Goal: Information Seeking & Learning: Learn about a topic

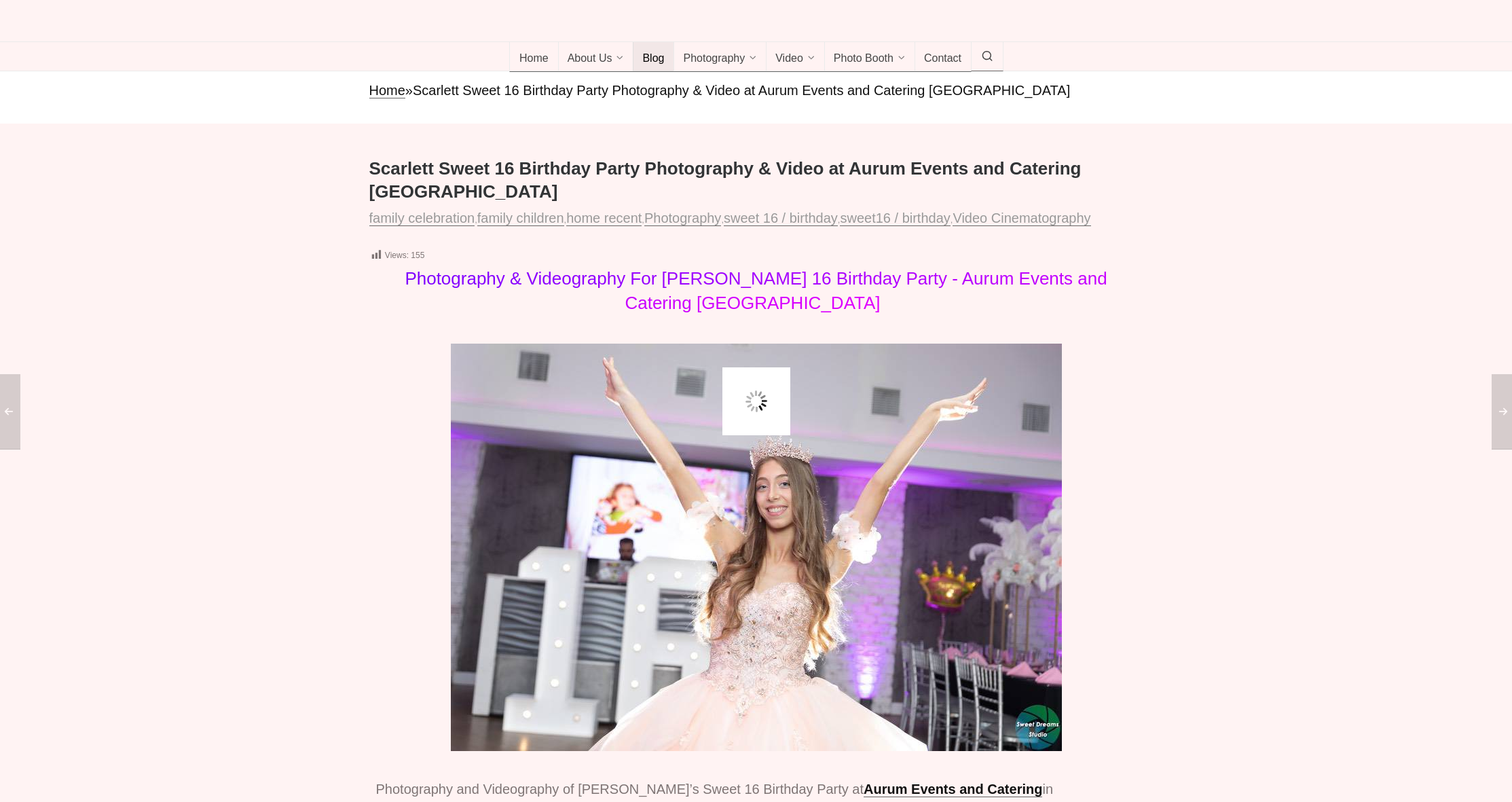
click at [654, 66] on span "Blog" at bounding box center [653, 59] width 22 height 14
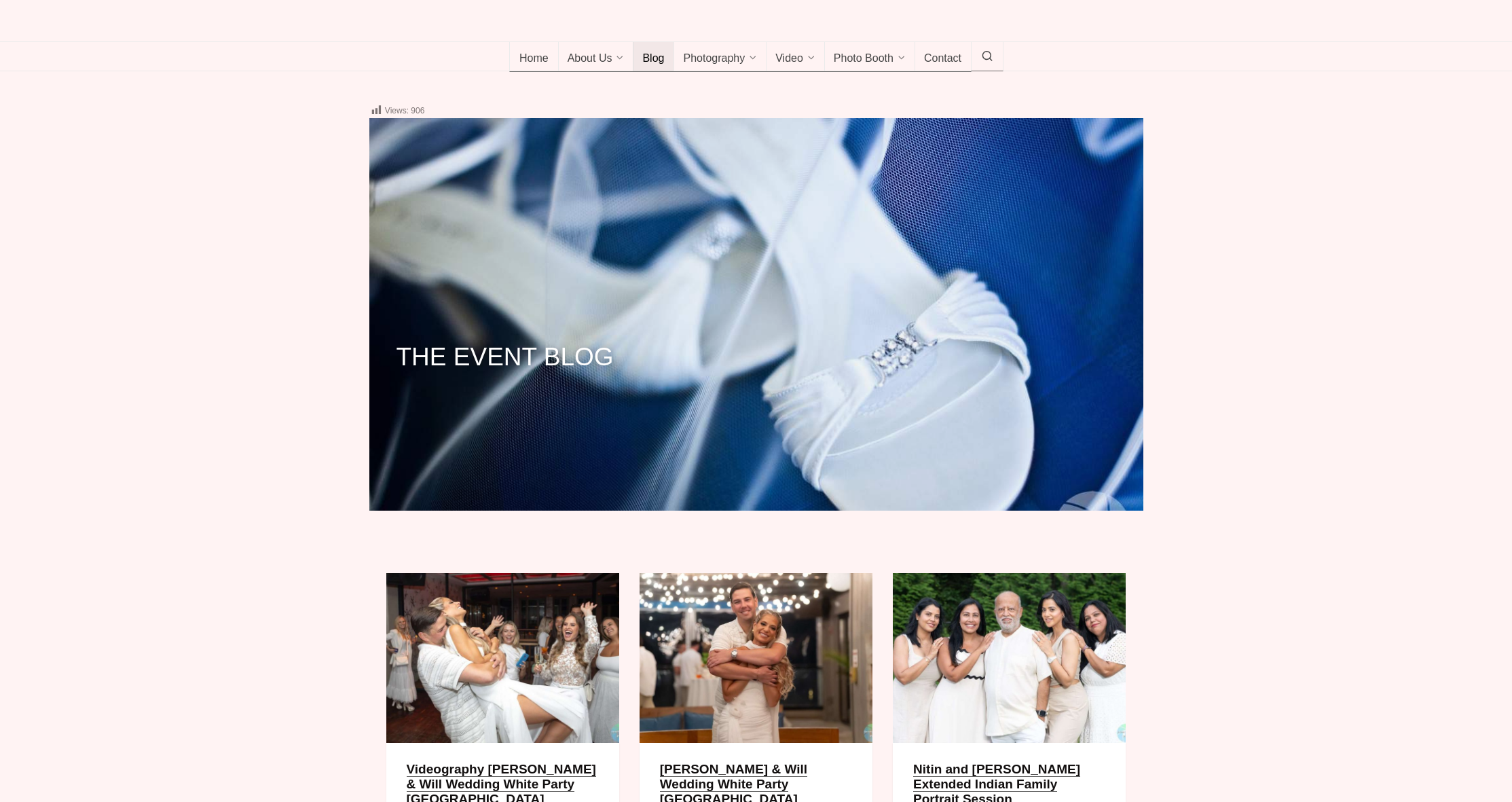
click at [991, 56] on icon at bounding box center [987, 56] width 12 height 0
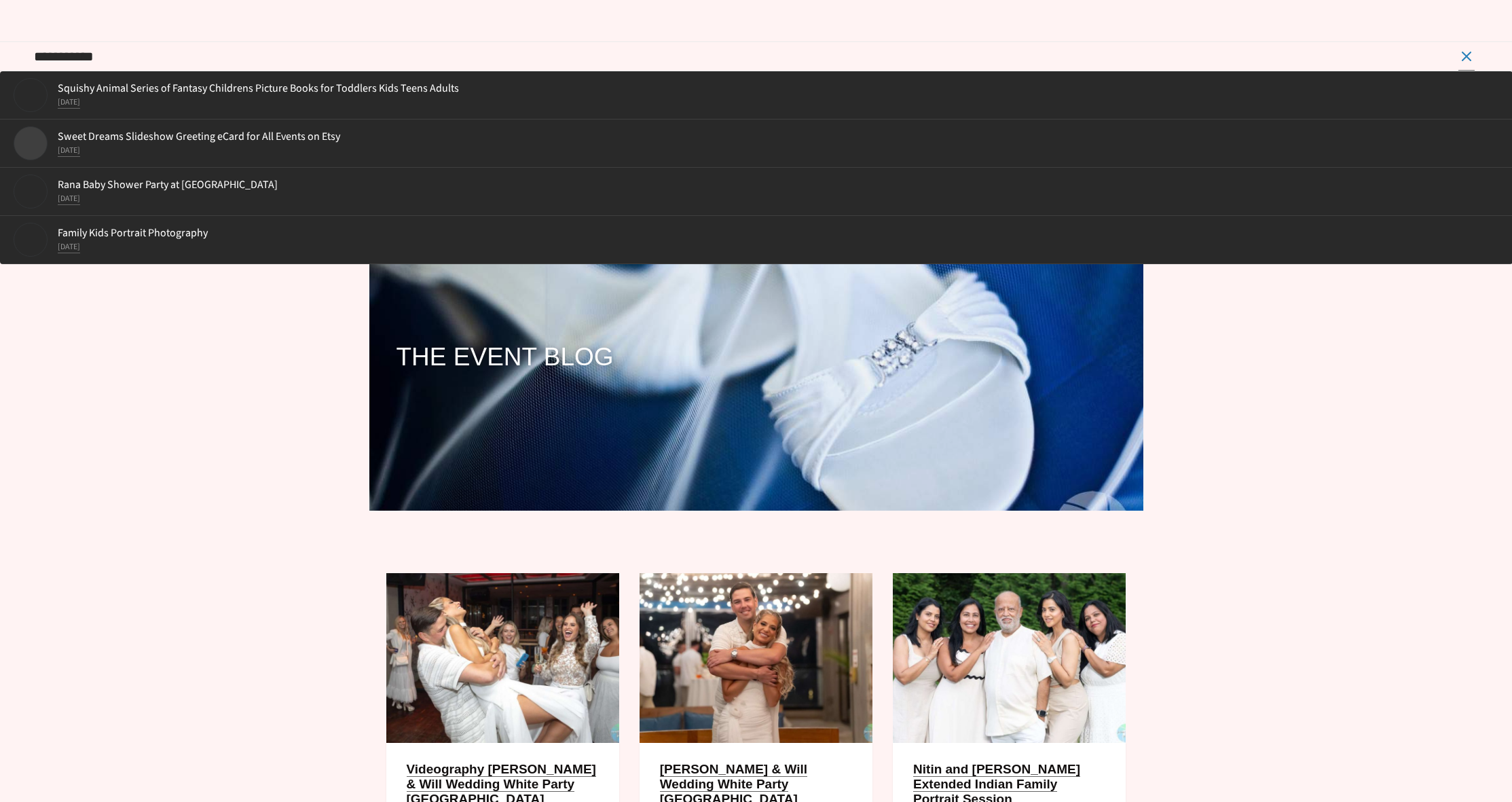
type input "**********"
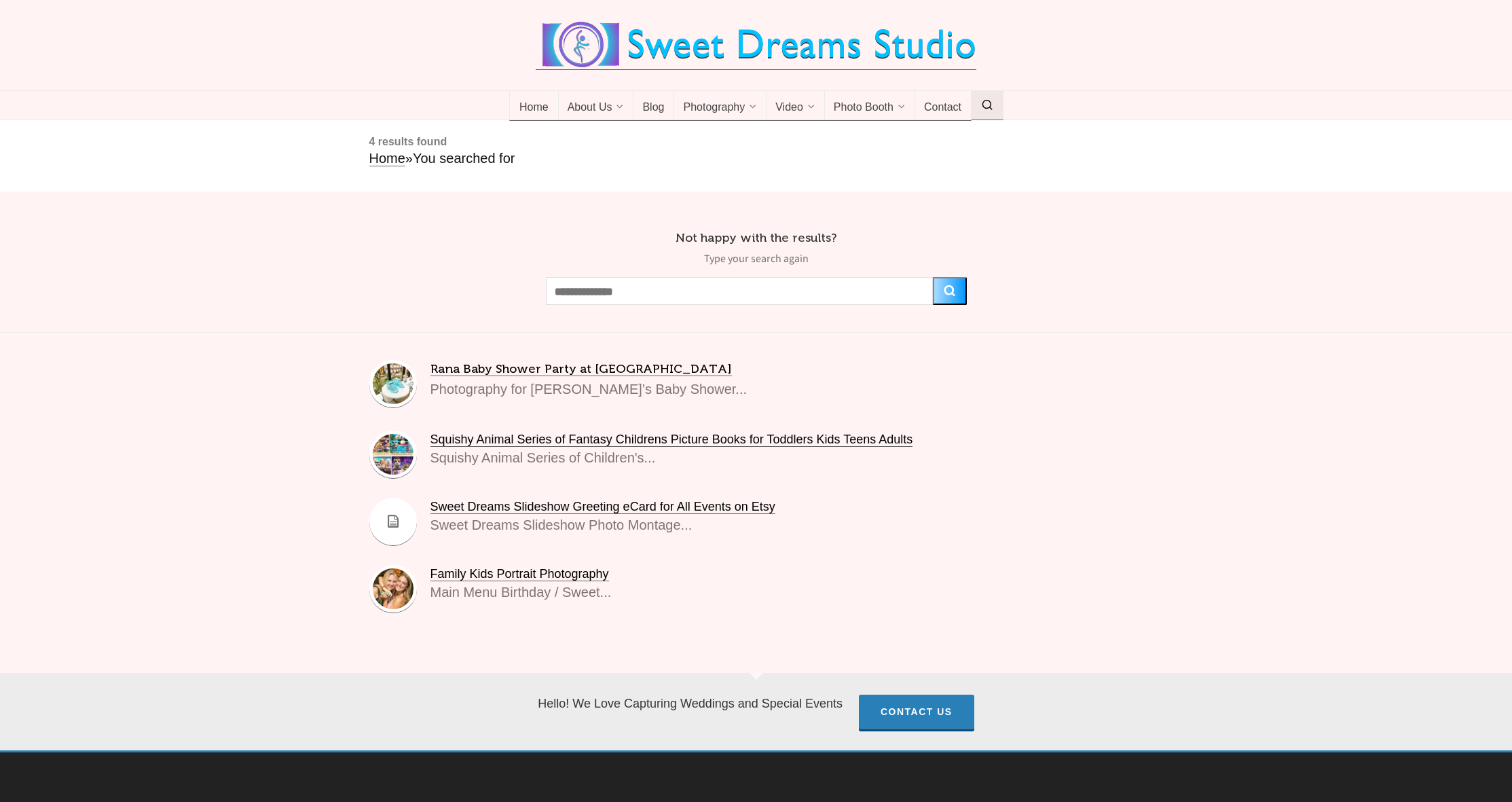
click at [979, 120] on link at bounding box center [987, 106] width 33 height 29
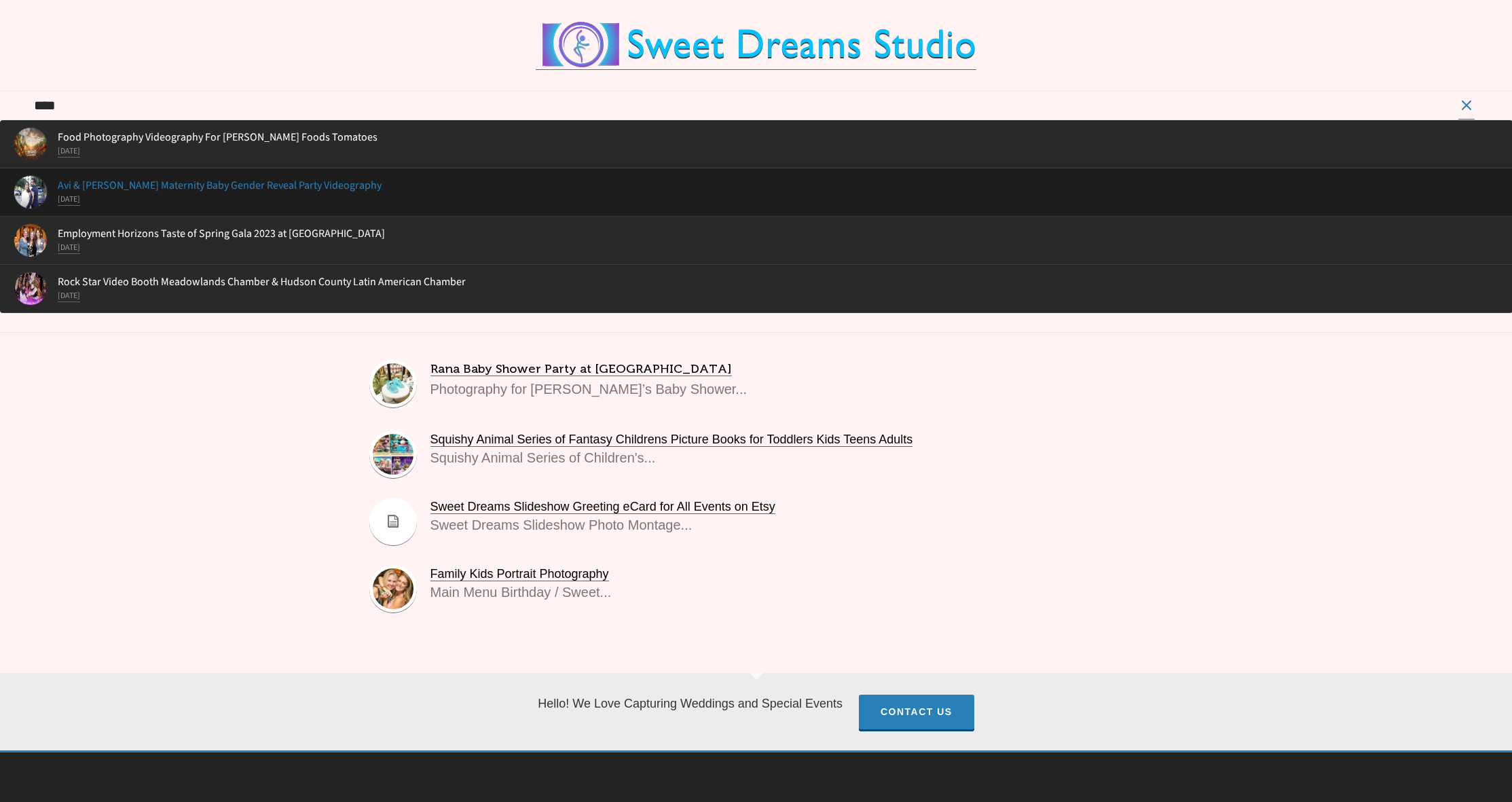
click at [626, 217] on li "Avi & Aanal Maternity Baby Gender Reveal Party Videography September 17 2023" at bounding box center [756, 192] width 1513 height 48
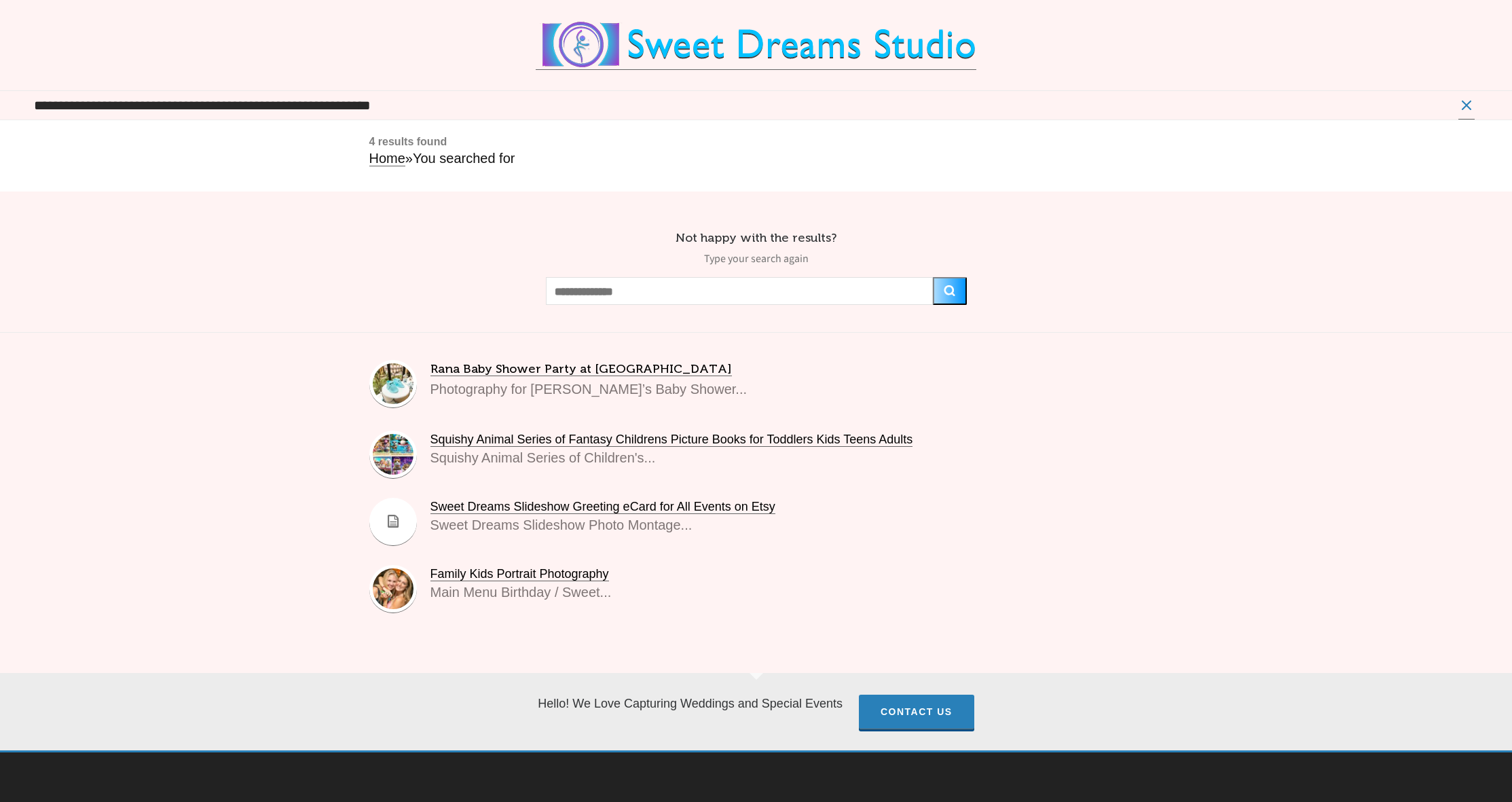
type input "**********"
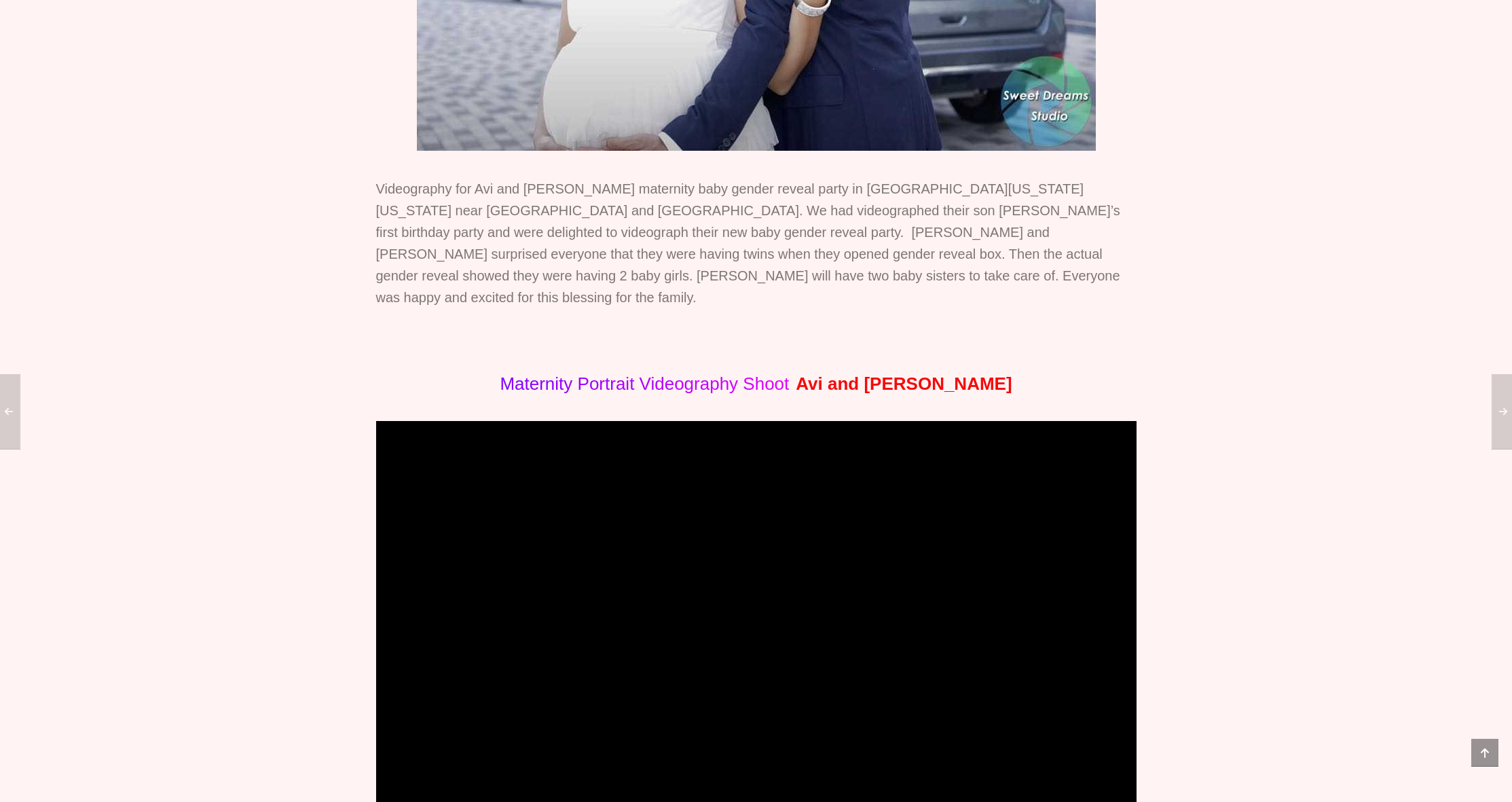
scroll to position [432, 0]
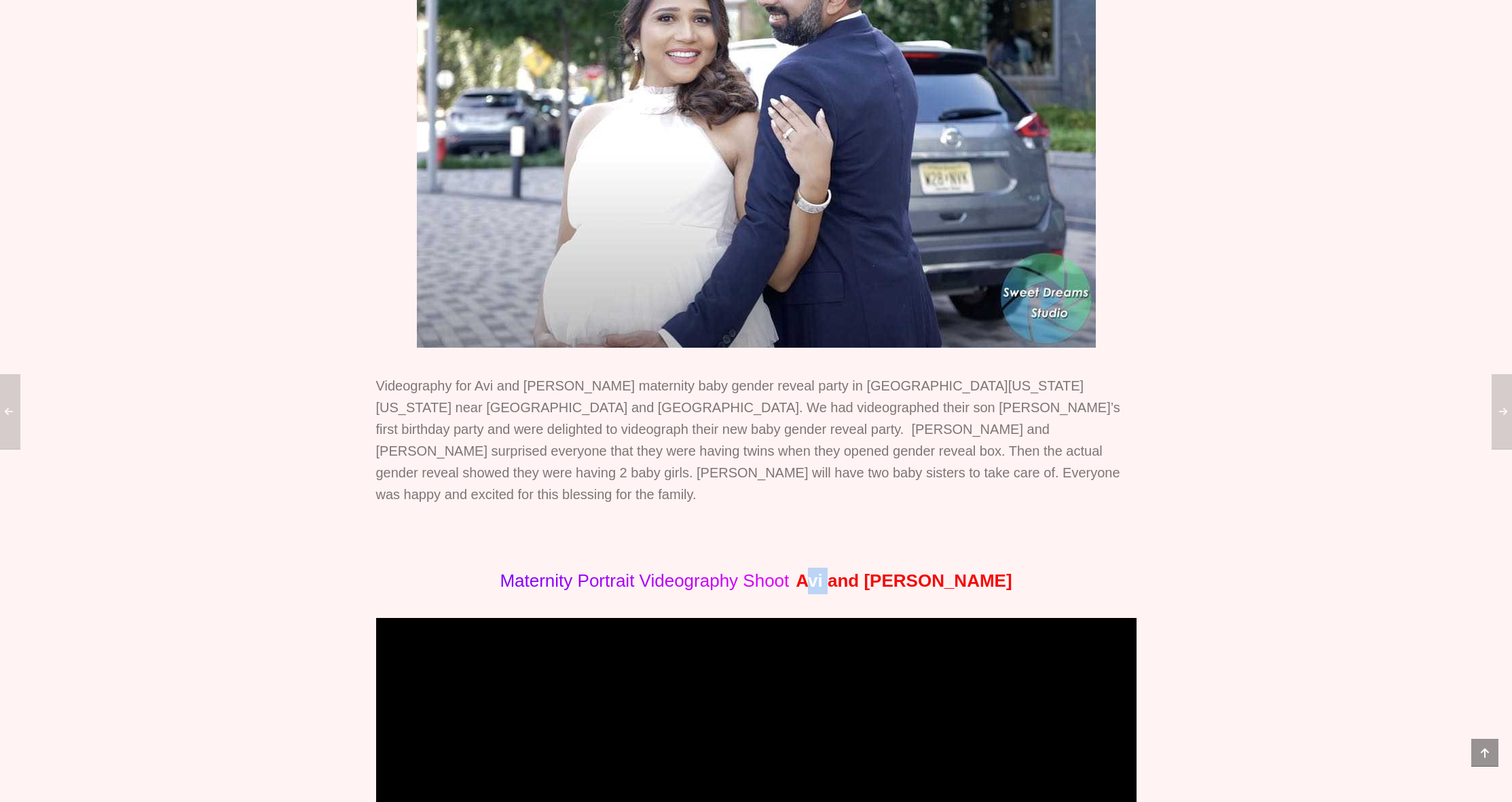
drag, startPoint x: 847, startPoint y: 609, endPoint x: 875, endPoint y: 606, distance: 28.2
click at [875, 591] on span "Avi and [PERSON_NAME]" at bounding box center [904, 580] width 216 height 20
copy span "Avi"
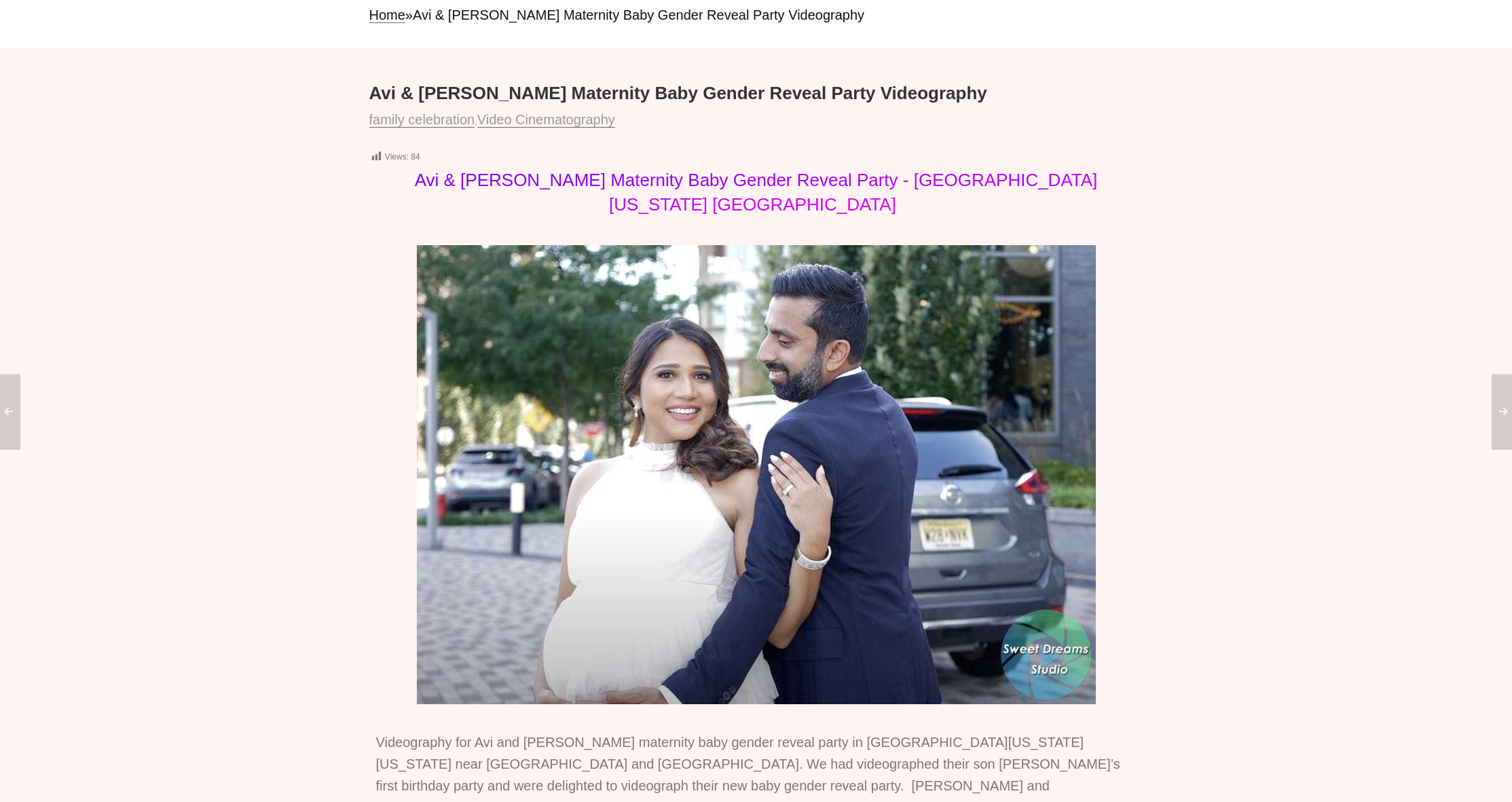
scroll to position [0, 0]
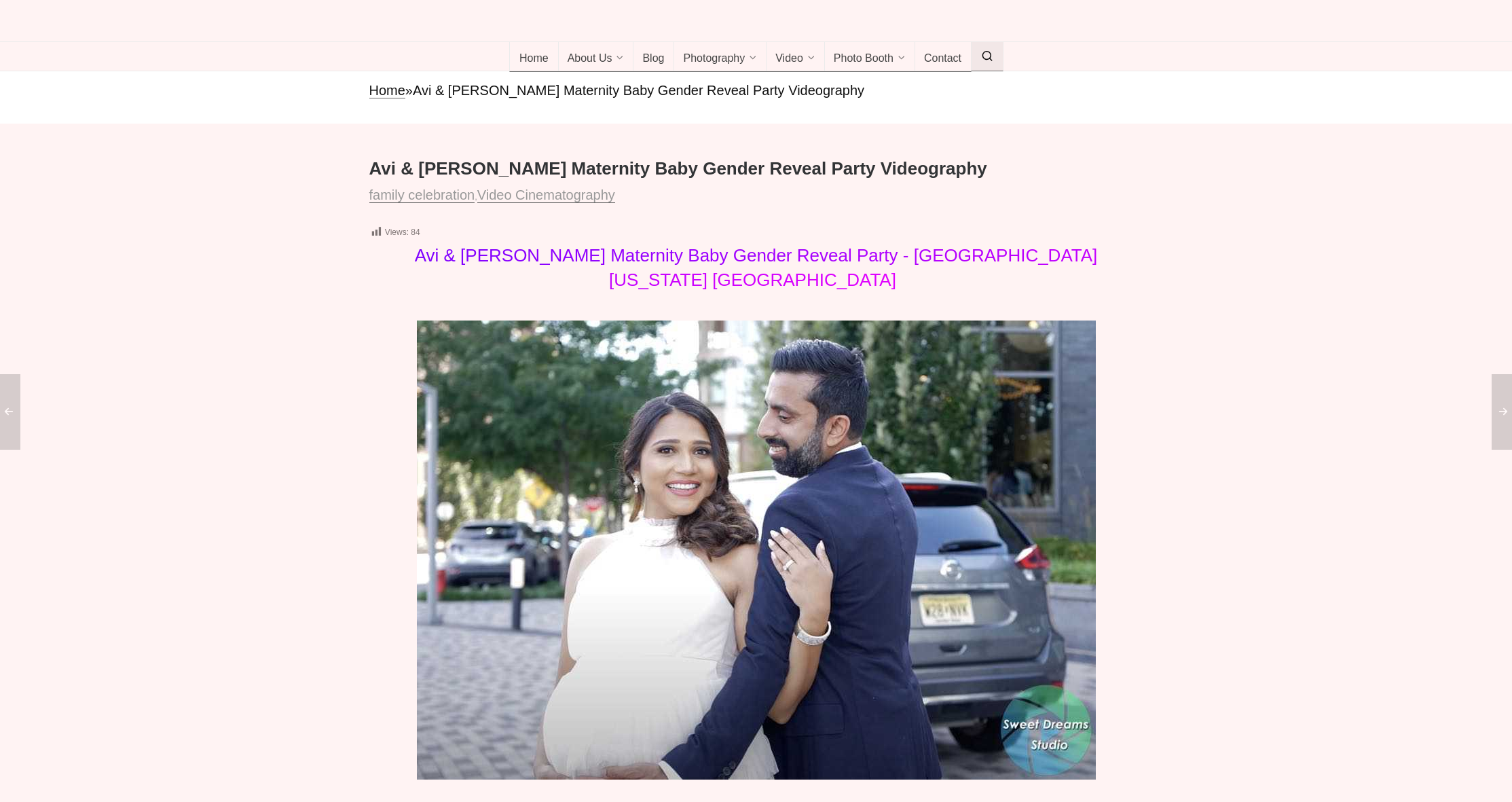
click at [987, 56] on icon at bounding box center [987, 56] width 12 height 0
paste input "***"
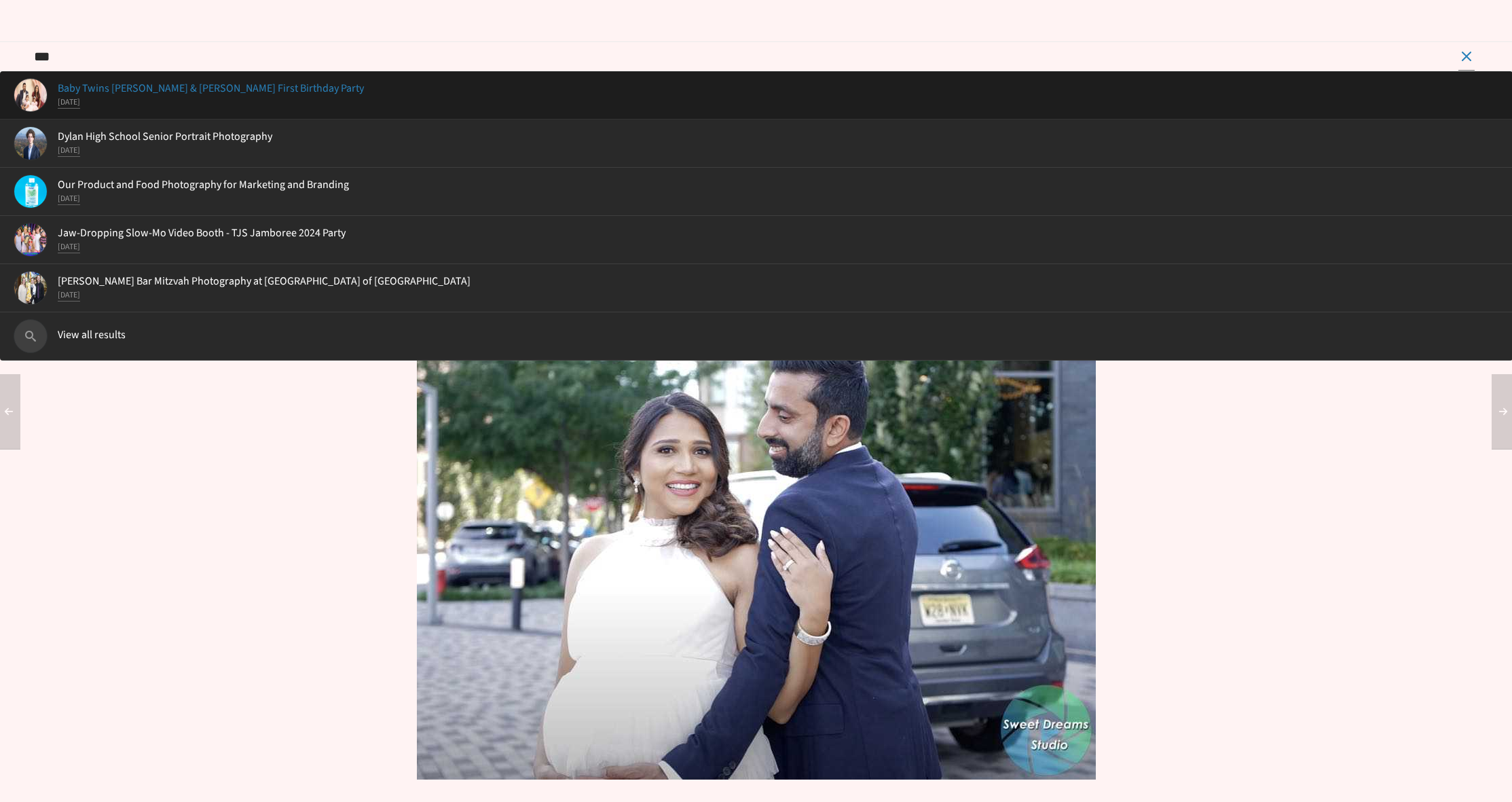
click at [245, 120] on li "Baby Twins Ruhi & Zuri First Birthday Party December 1 2024" at bounding box center [756, 95] width 1513 height 48
type input "**********"
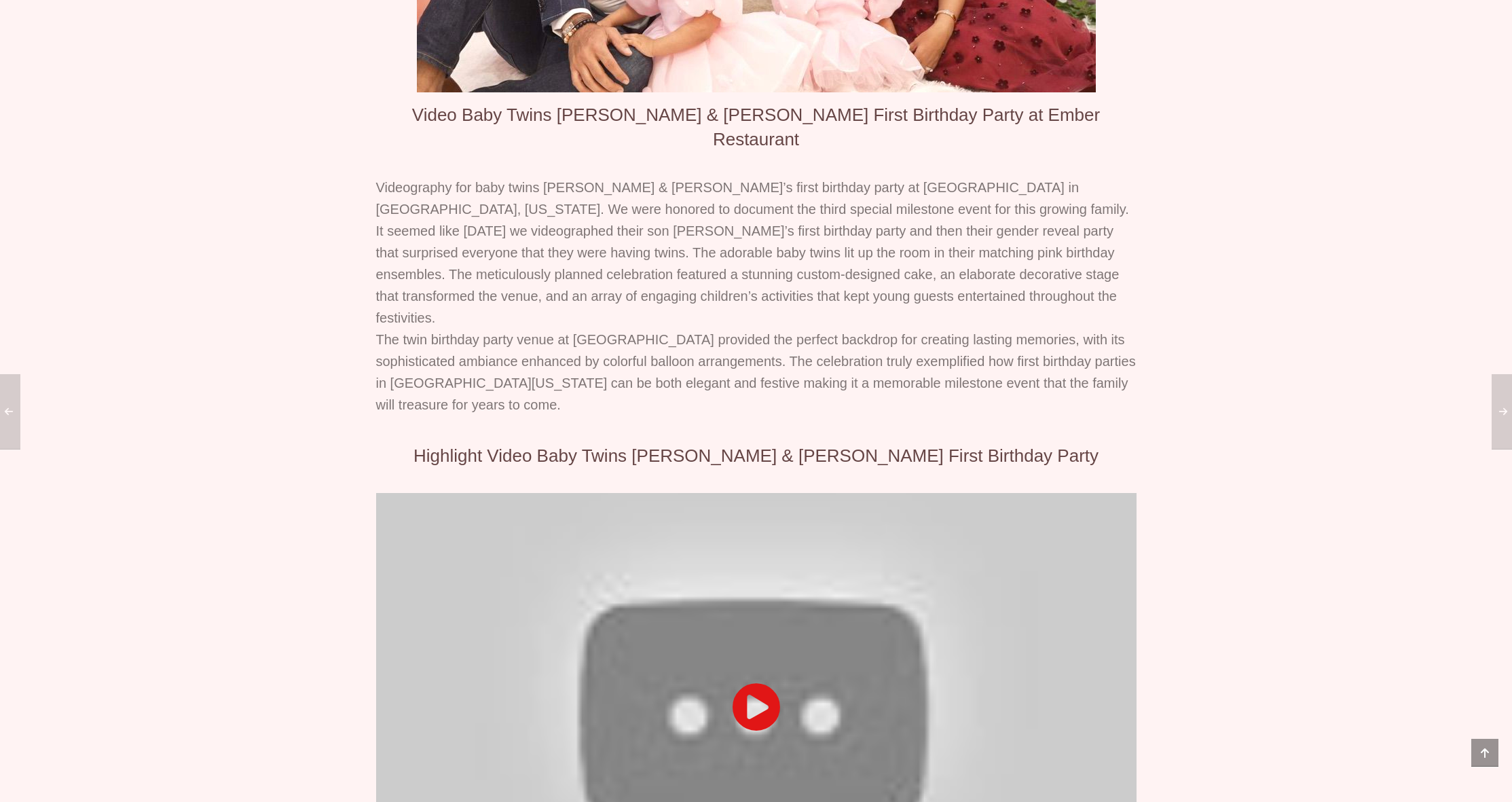
scroll to position [811, 0]
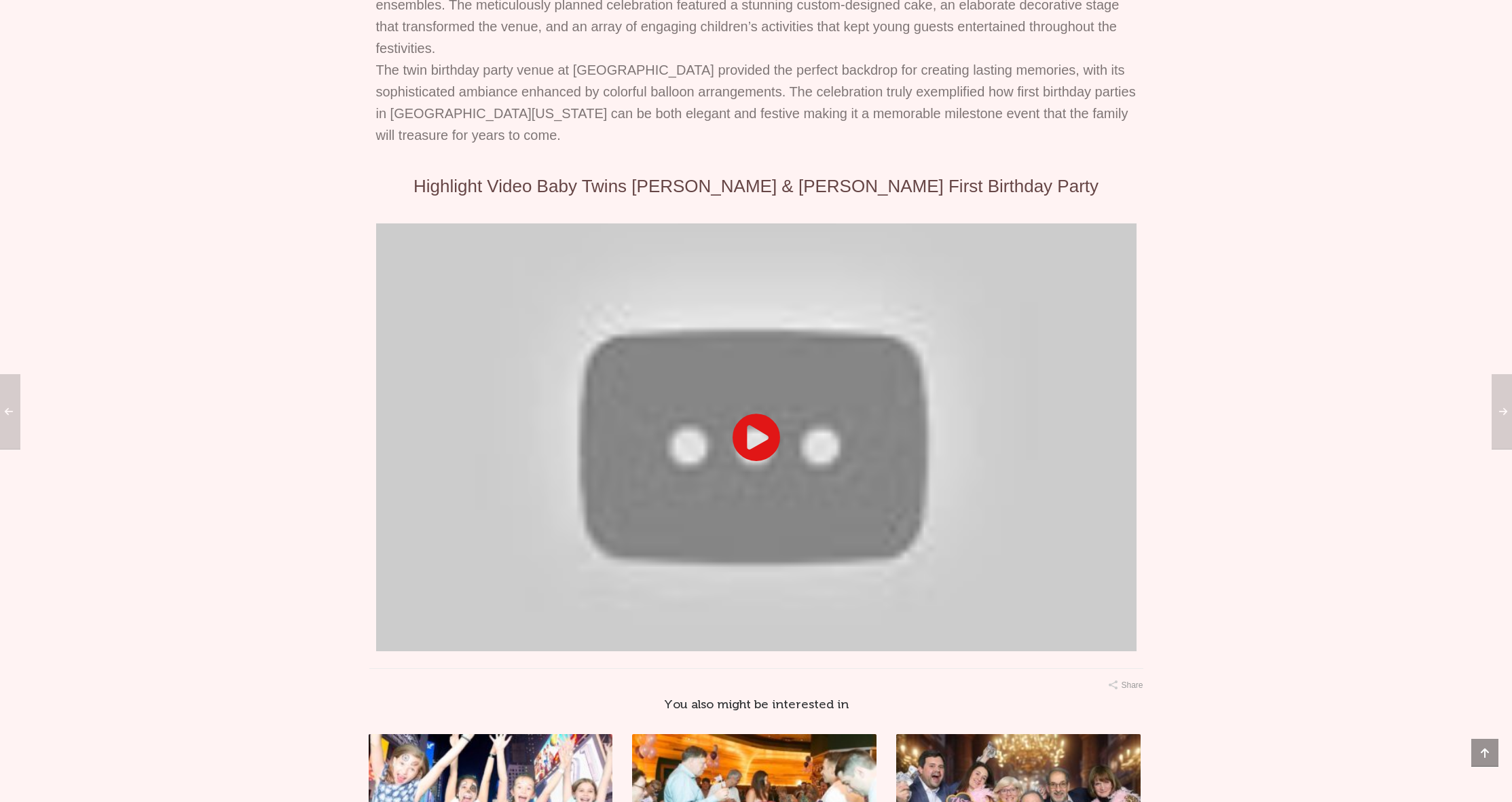
click at [747, 462] on icon at bounding box center [756, 437] width 49 height 49
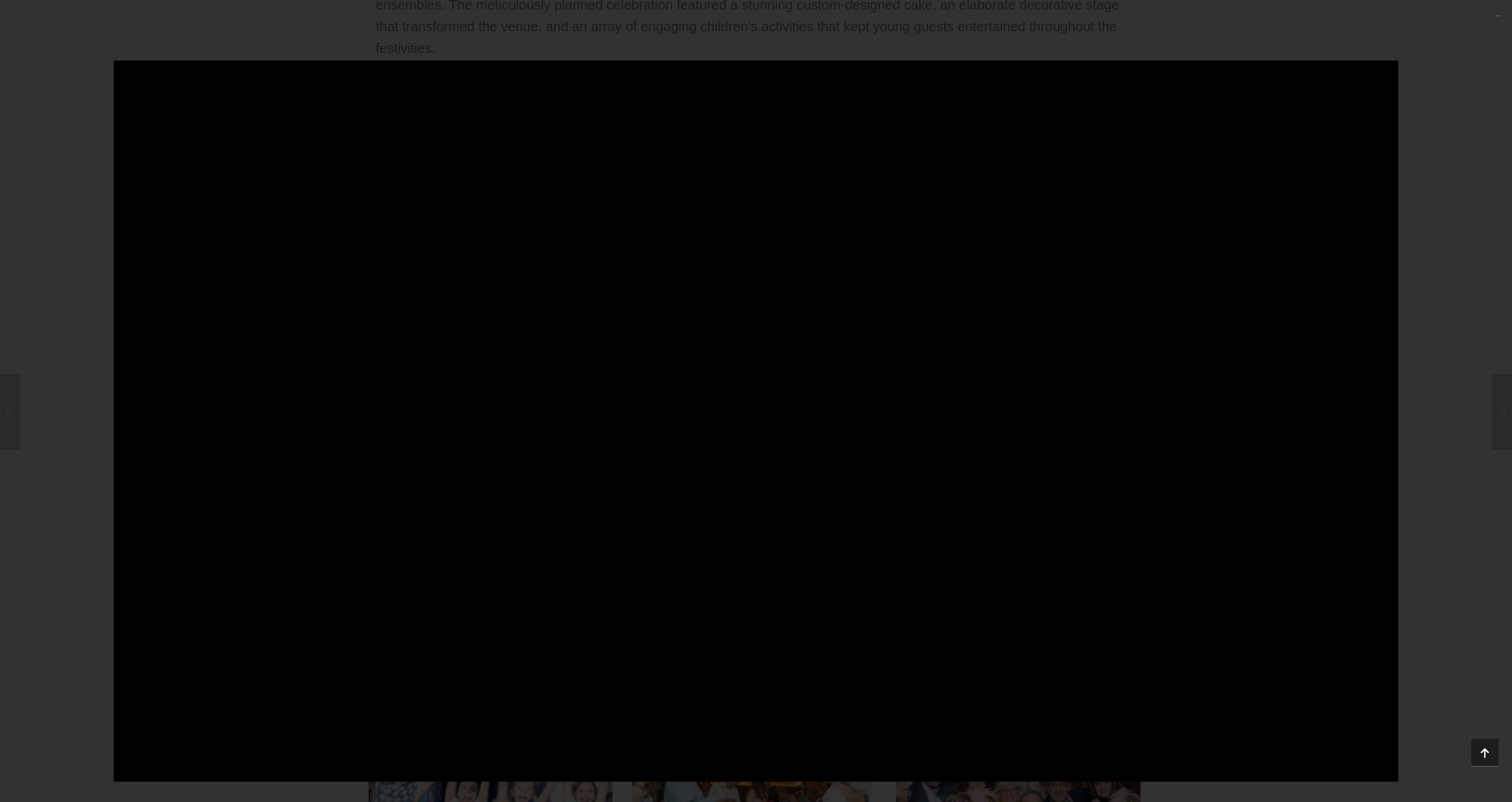
click at [97, 334] on div at bounding box center [756, 401] width 1512 height 682
click at [83, 428] on div at bounding box center [756, 401] width 1512 height 682
click at [55, 343] on div at bounding box center [756, 401] width 1512 height 682
click at [1469, 147] on div at bounding box center [756, 401] width 1512 height 682
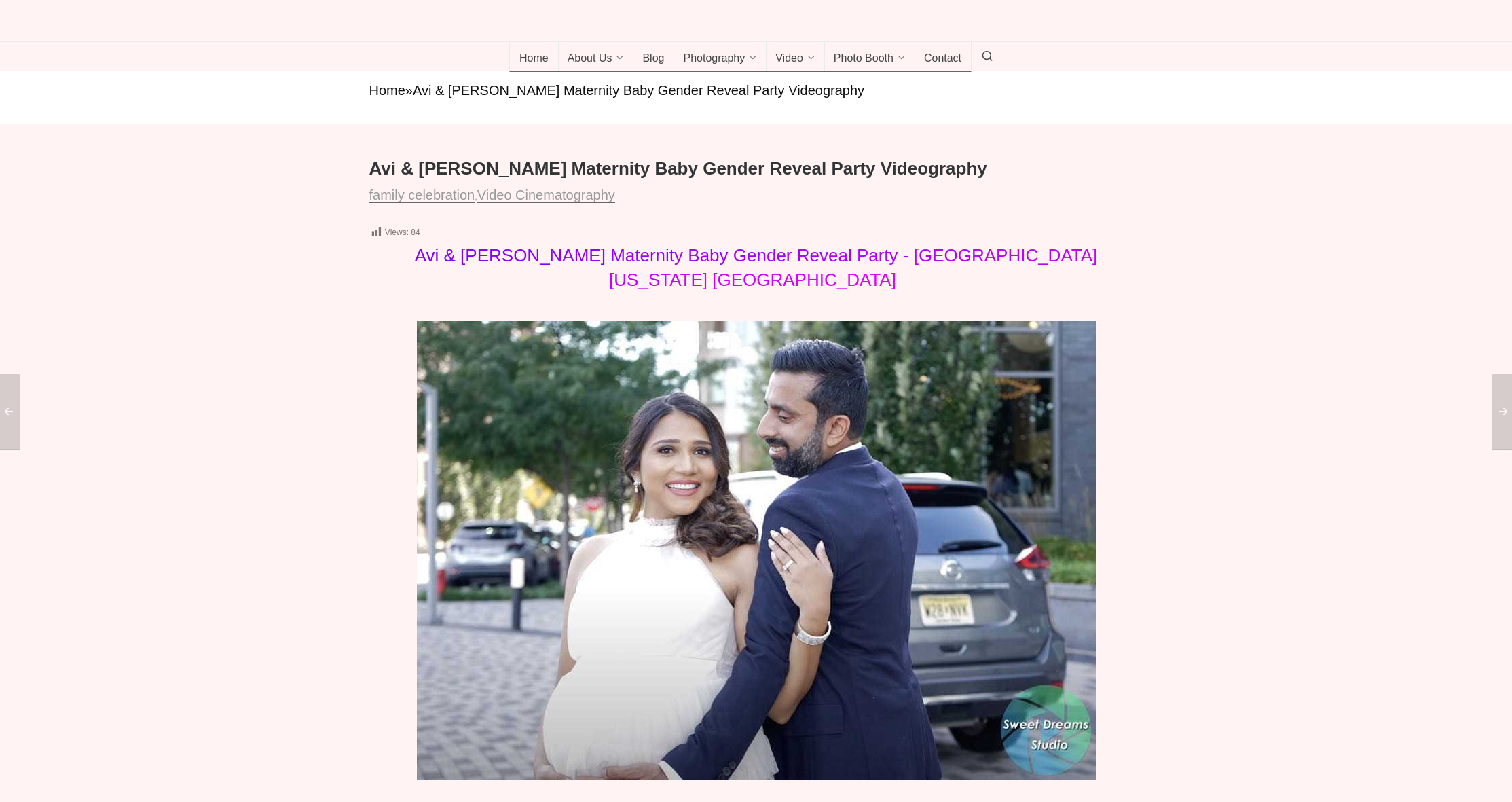
click at [302, 124] on div at bounding box center [756, 97] width 1512 height 52
click at [303, 124] on div at bounding box center [756, 97] width 1512 height 52
click at [988, 56] on icon at bounding box center [987, 56] width 12 height 0
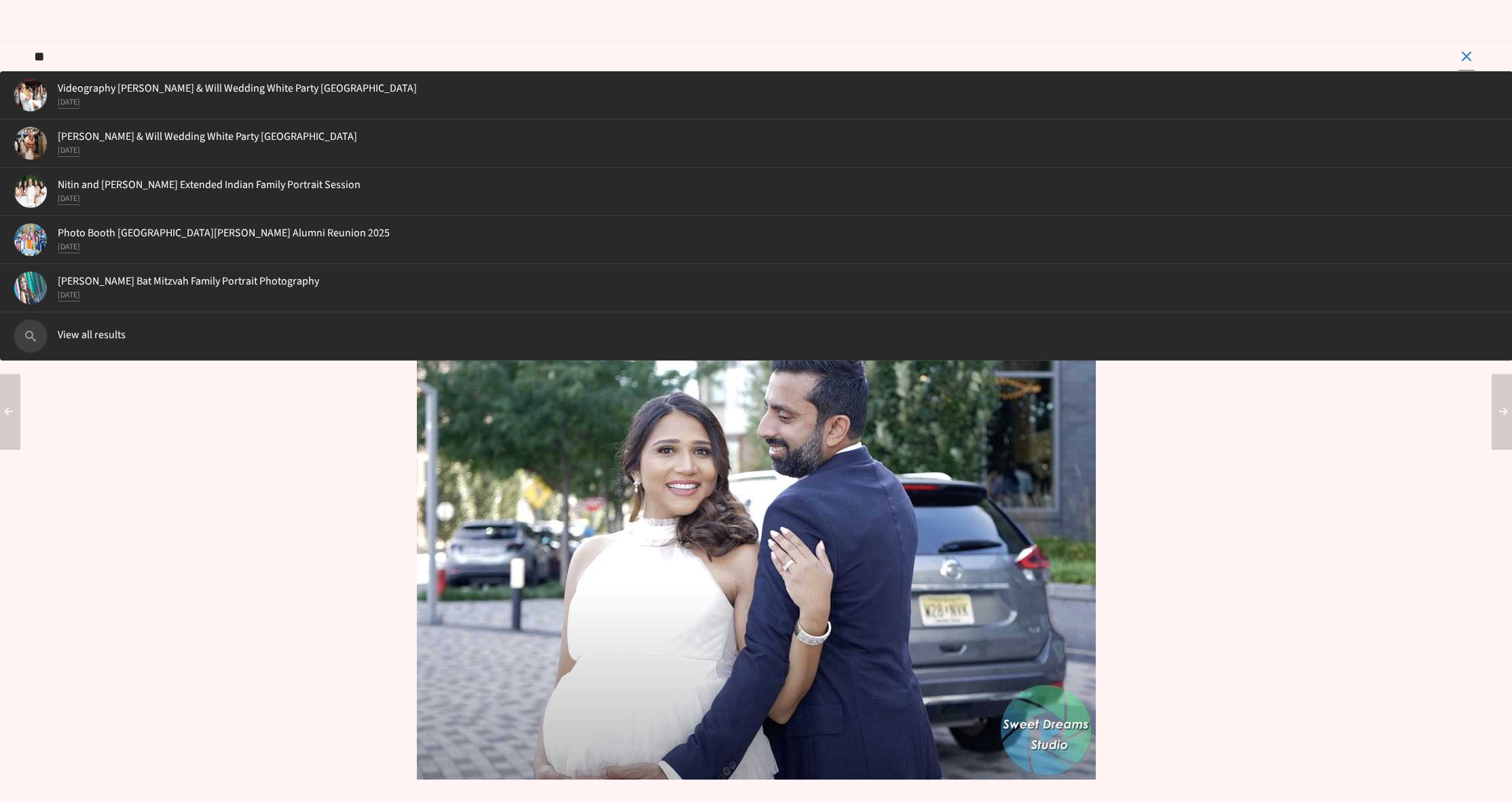
type input "*"
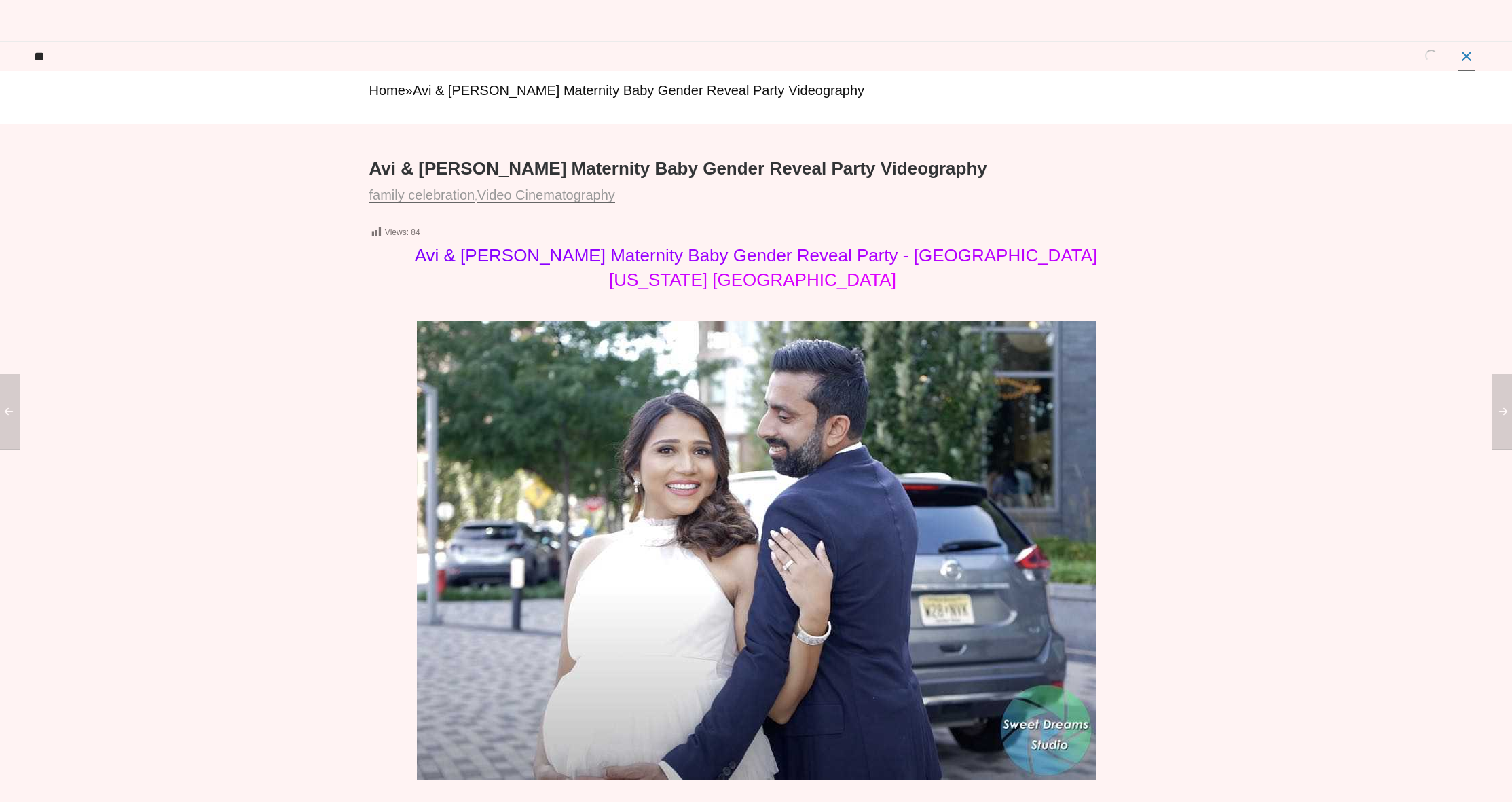
type input "*"
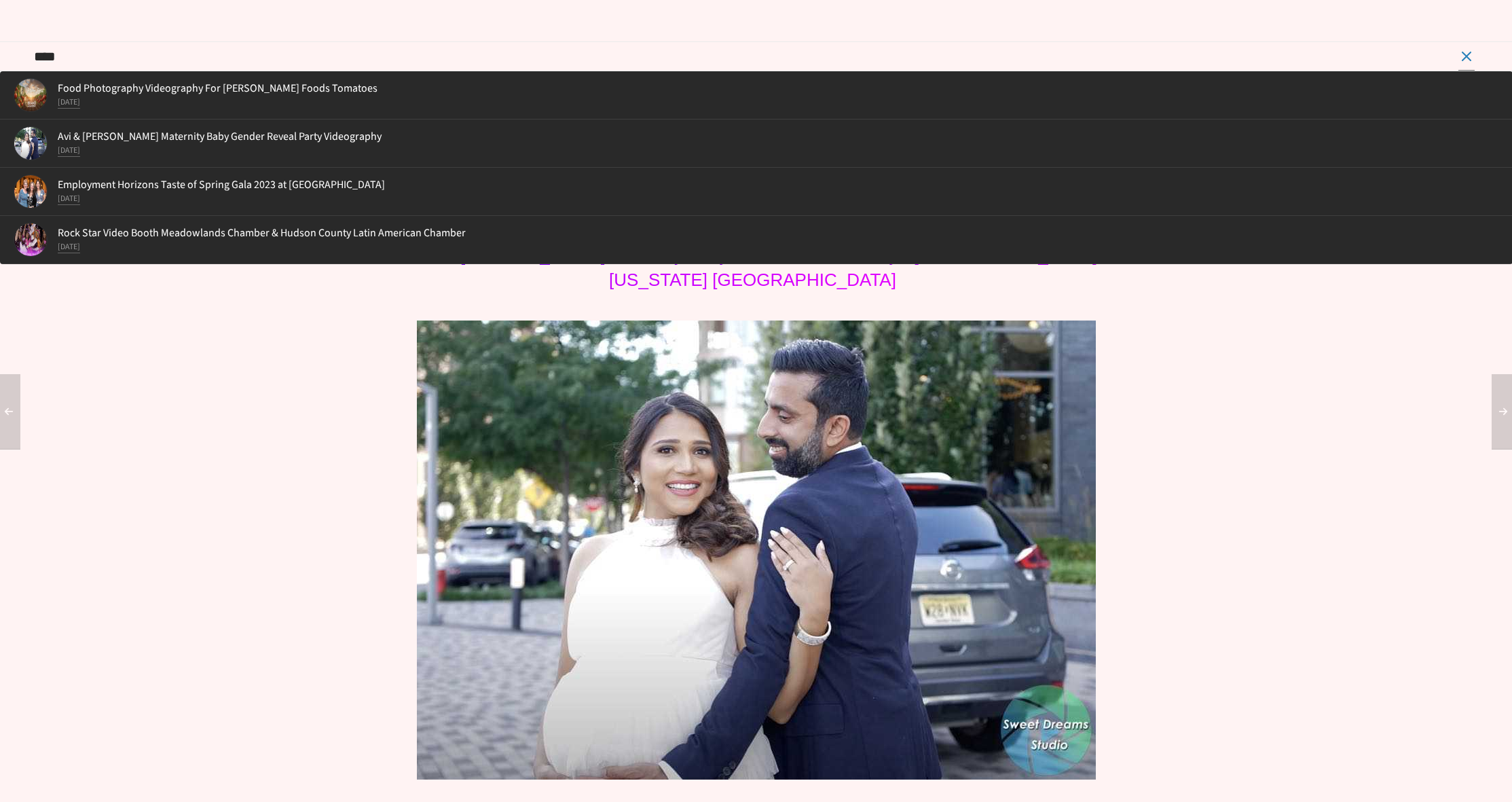
type input "****"
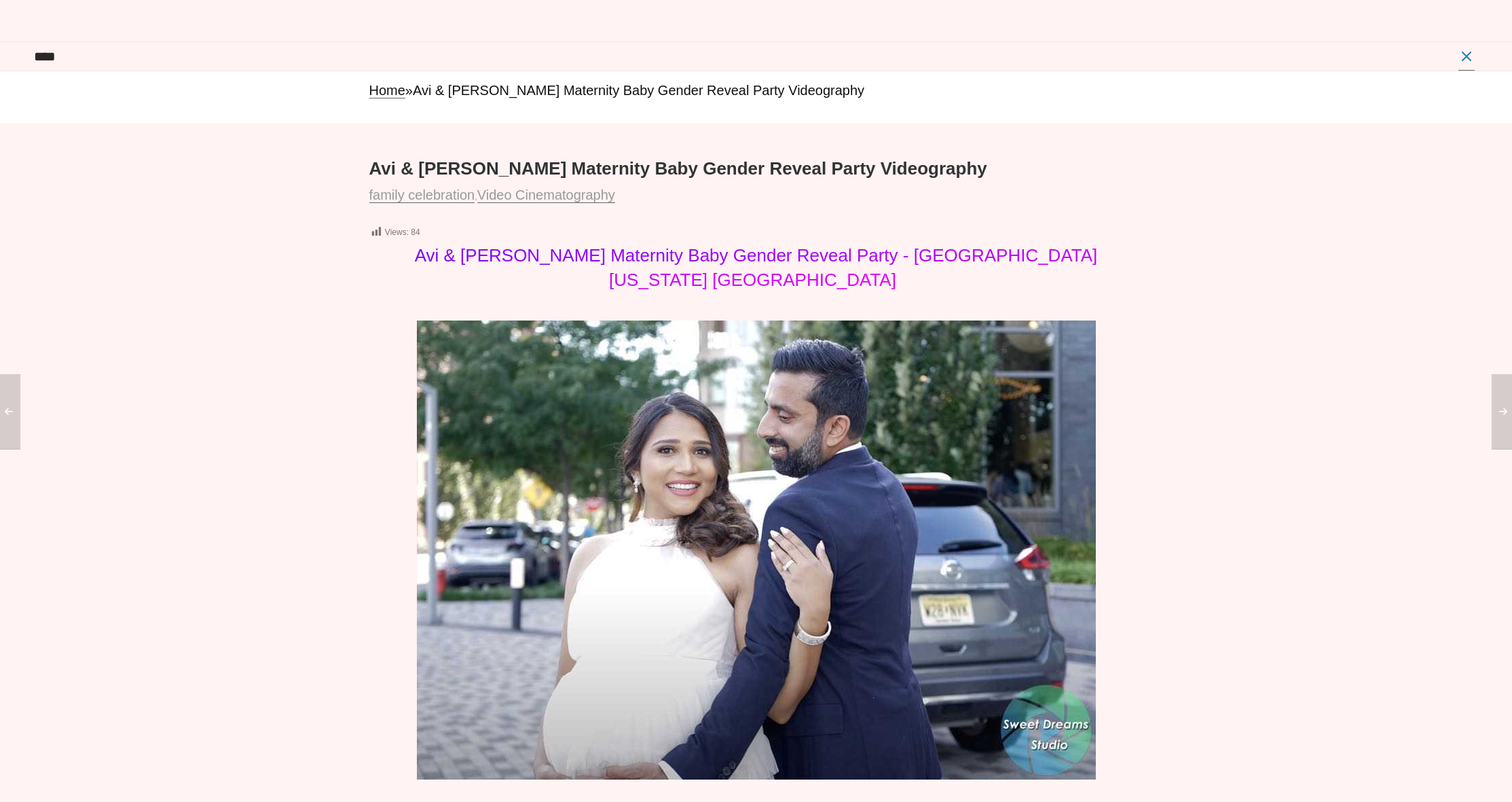
click at [984, 56] on icon at bounding box center [987, 56] width 12 height 0
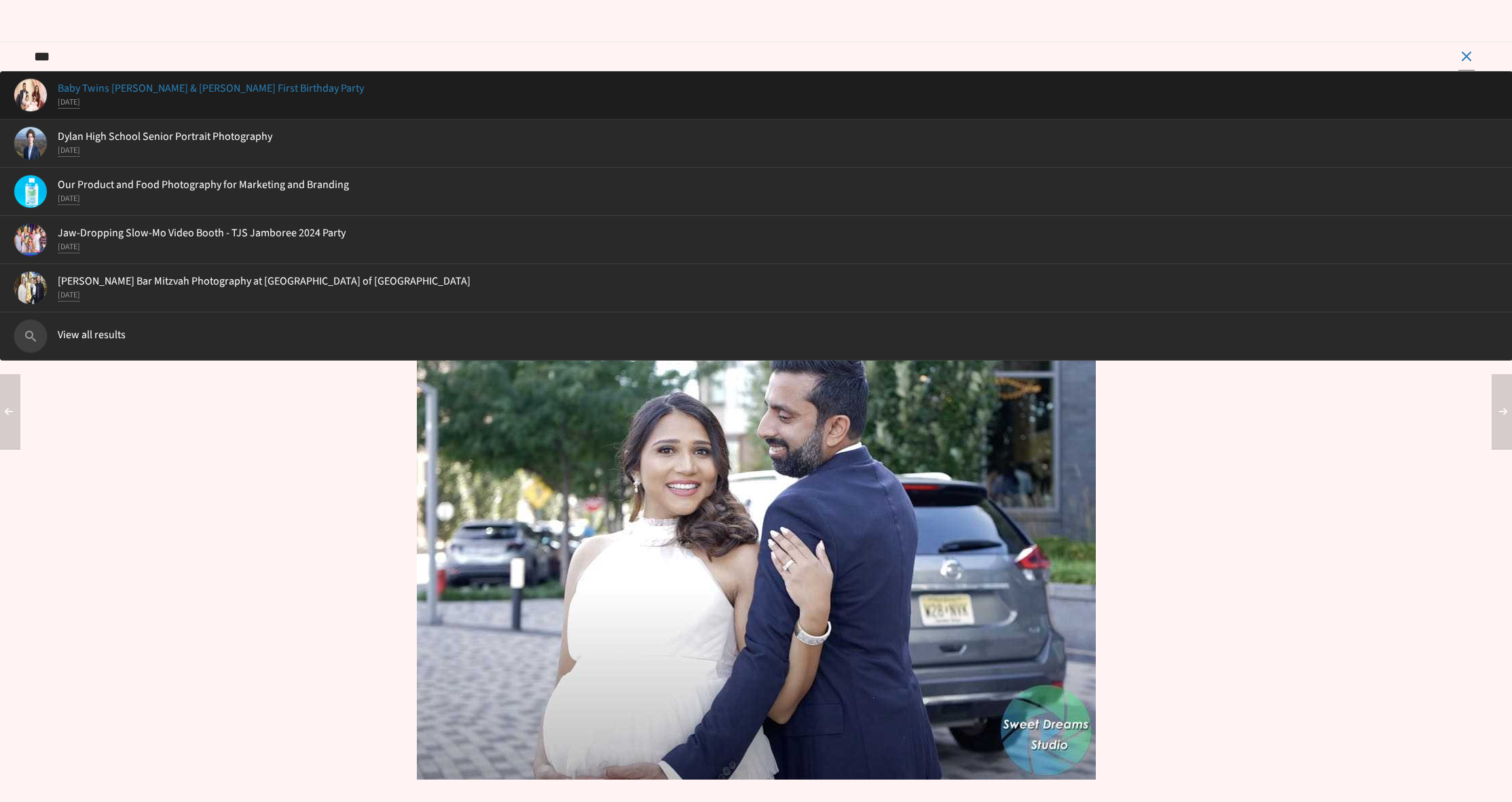
click at [371, 120] on li "Baby Twins Ruhi & Zuri First Birthday Party December 1 2024" at bounding box center [756, 95] width 1513 height 48
type input "**********"
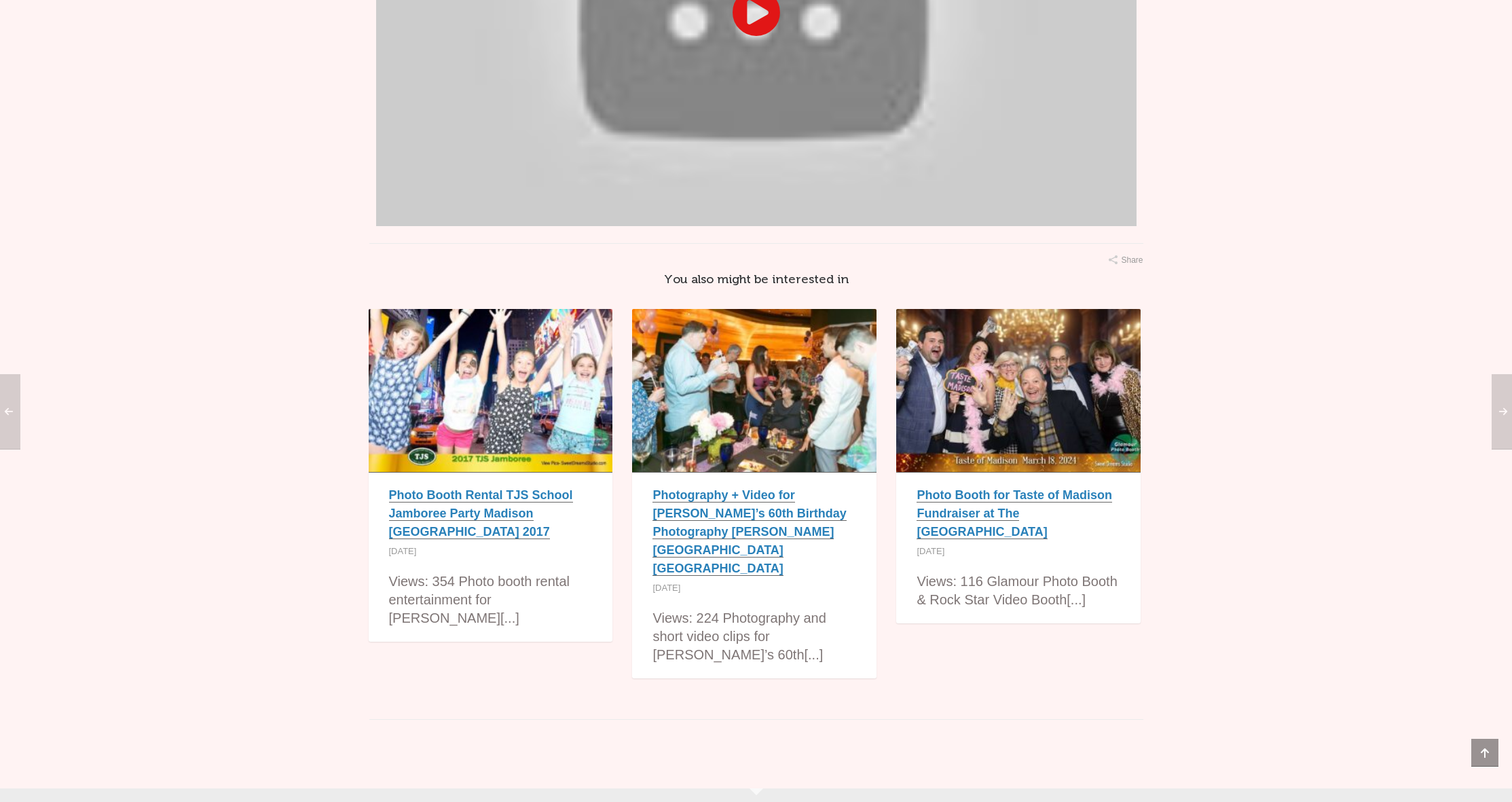
scroll to position [825, 0]
